Goal: Task Accomplishment & Management: Manage account settings

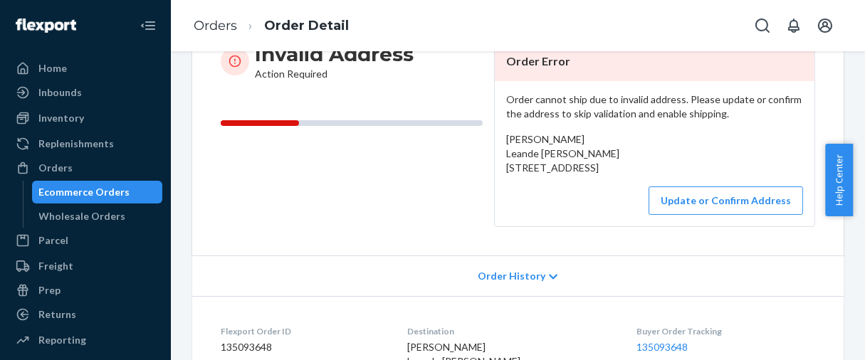
scroll to position [159, 0]
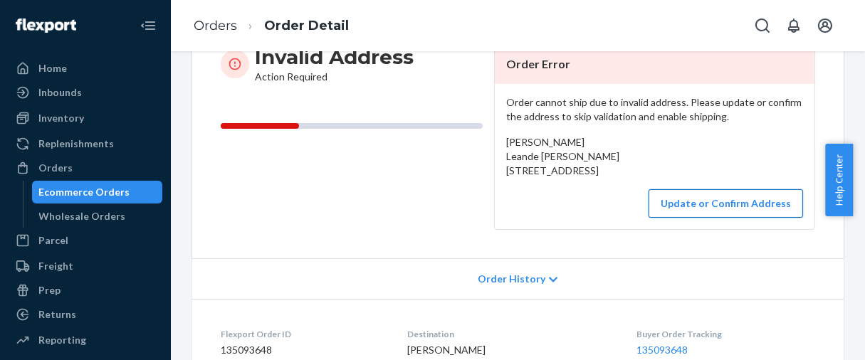
click at [702, 218] on button "Update or Confirm Address" at bounding box center [725, 203] width 154 height 28
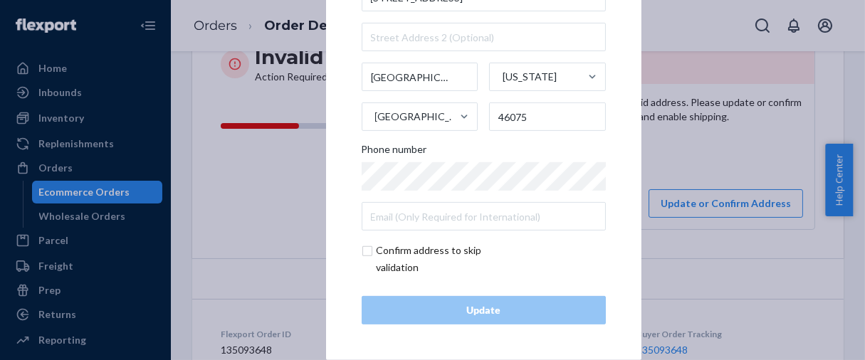
click at [362, 250] on input "checkbox" at bounding box center [444, 259] width 165 height 34
checkbox input "true"
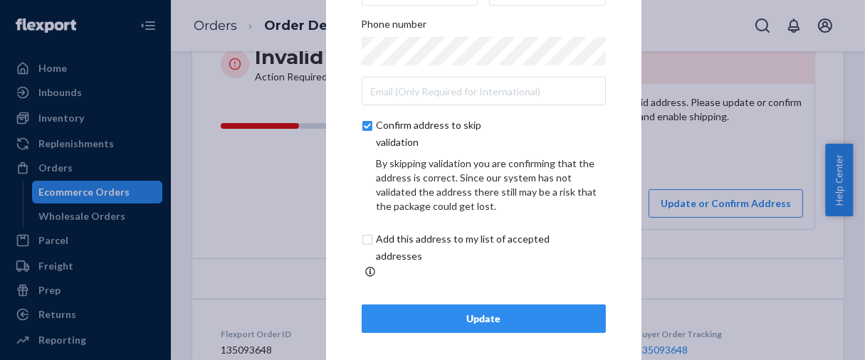
scroll to position [148, 0]
click at [363, 250] on input "checkbox" at bounding box center [480, 247] width 237 height 34
checkbox input "true"
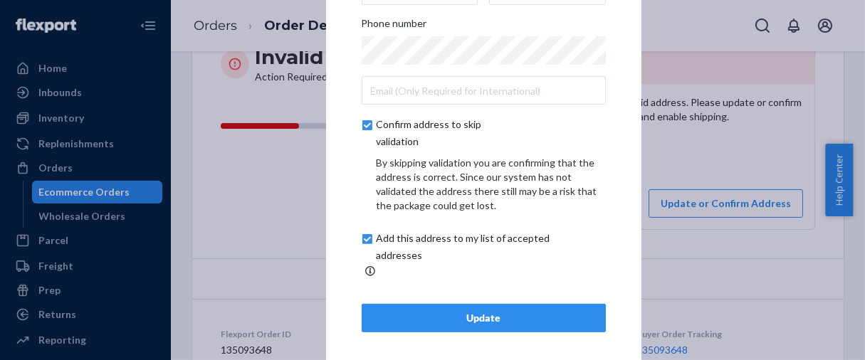
click at [392, 311] on div "Update" at bounding box center [484, 318] width 220 height 14
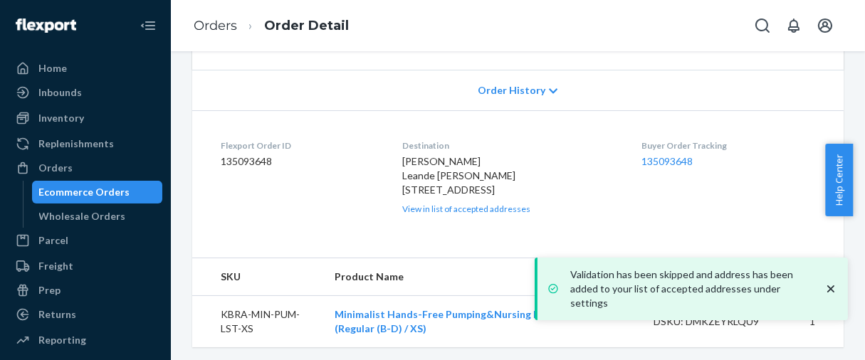
scroll to position [332, 0]
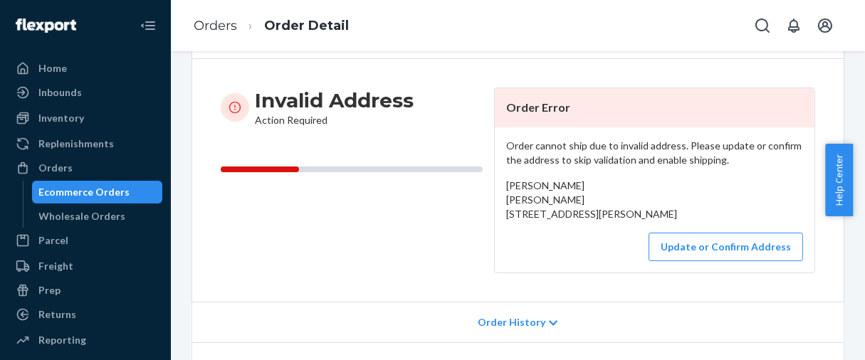
scroll to position [237, 0]
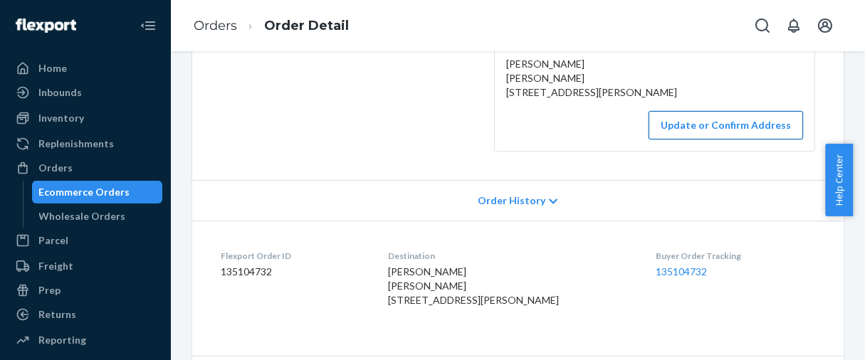
click at [675, 139] on button "Update or Confirm Address" at bounding box center [725, 125] width 154 height 28
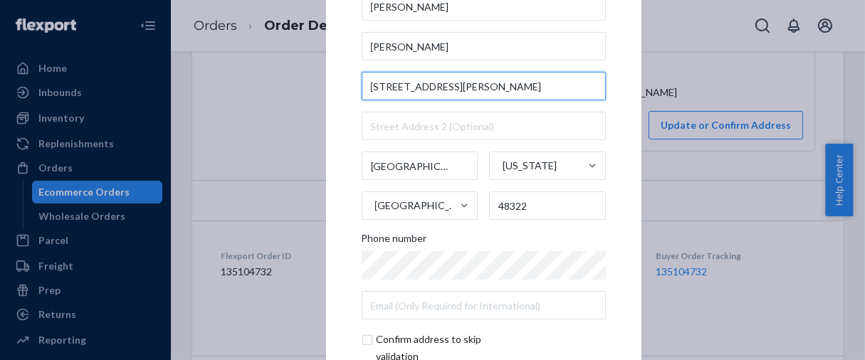
click at [459, 84] on input "[STREET_ADDRESS][PERSON_NAME]" at bounding box center [484, 86] width 244 height 28
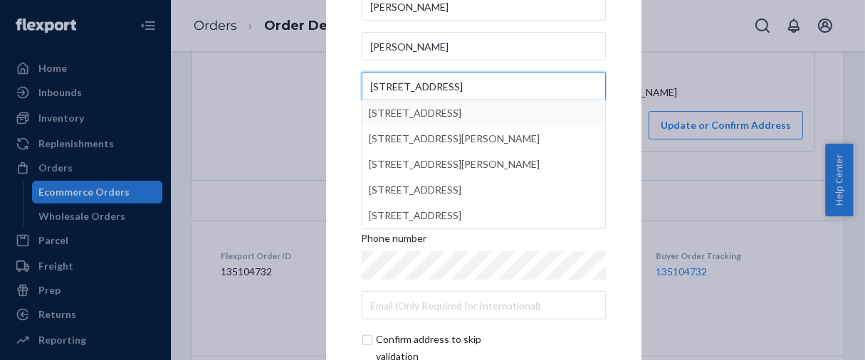
type input "[STREET_ADDRESS]"
click at [622, 104] on div "× Update Address [PERSON_NAME] [PERSON_NAME] [GEOGRAPHIC_DATA][PERSON_NAME][STR…" at bounding box center [483, 180] width 315 height 538
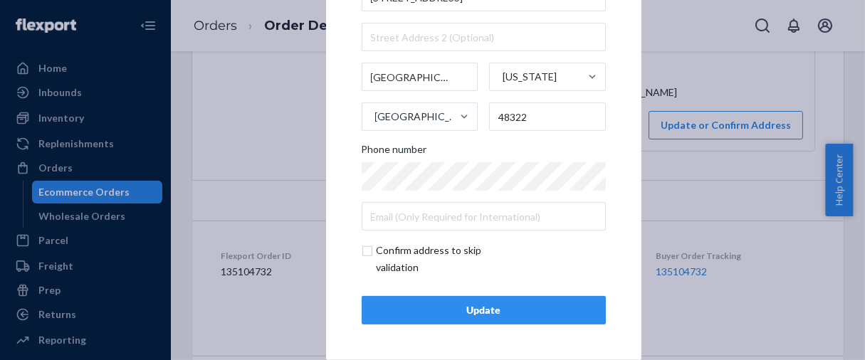
click at [362, 253] on input "checkbox" at bounding box center [444, 259] width 165 height 34
checkbox input "true"
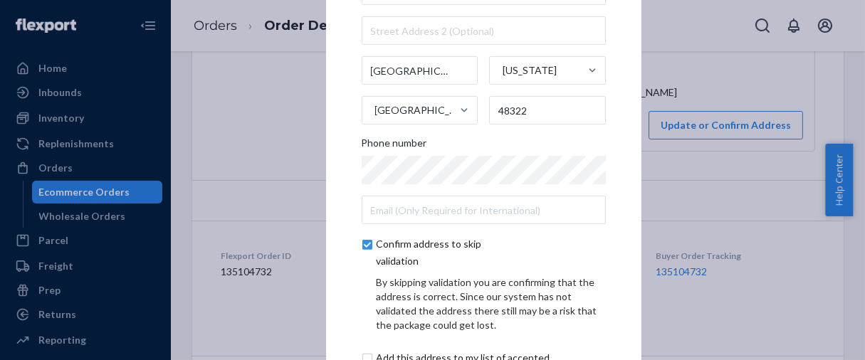
scroll to position [148, 0]
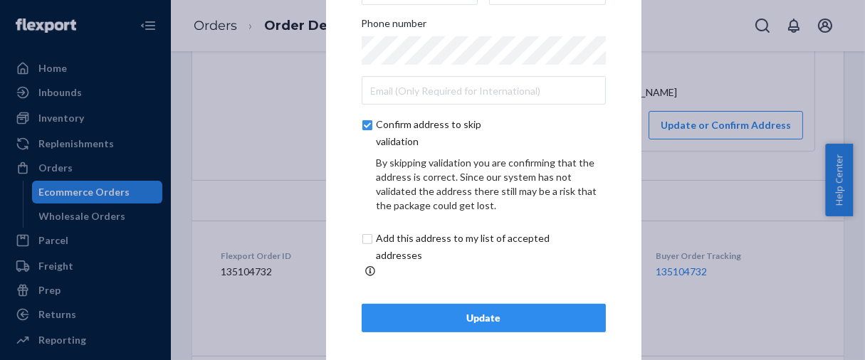
click at [364, 249] on input "checkbox" at bounding box center [480, 247] width 237 height 34
checkbox input "true"
click at [400, 294] on div "Update Address [PERSON_NAME] [PERSON_NAME] [STREET_ADDRESS][PERSON_NAME][US_STA…" at bounding box center [484, 32] width 244 height 601
click at [444, 304] on button "Update" at bounding box center [484, 318] width 244 height 28
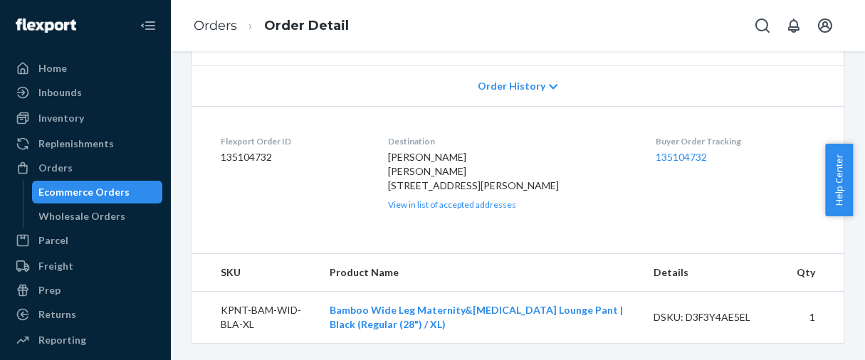
scroll to position [316, 0]
